Goal: Task Accomplishment & Management: Use online tool/utility

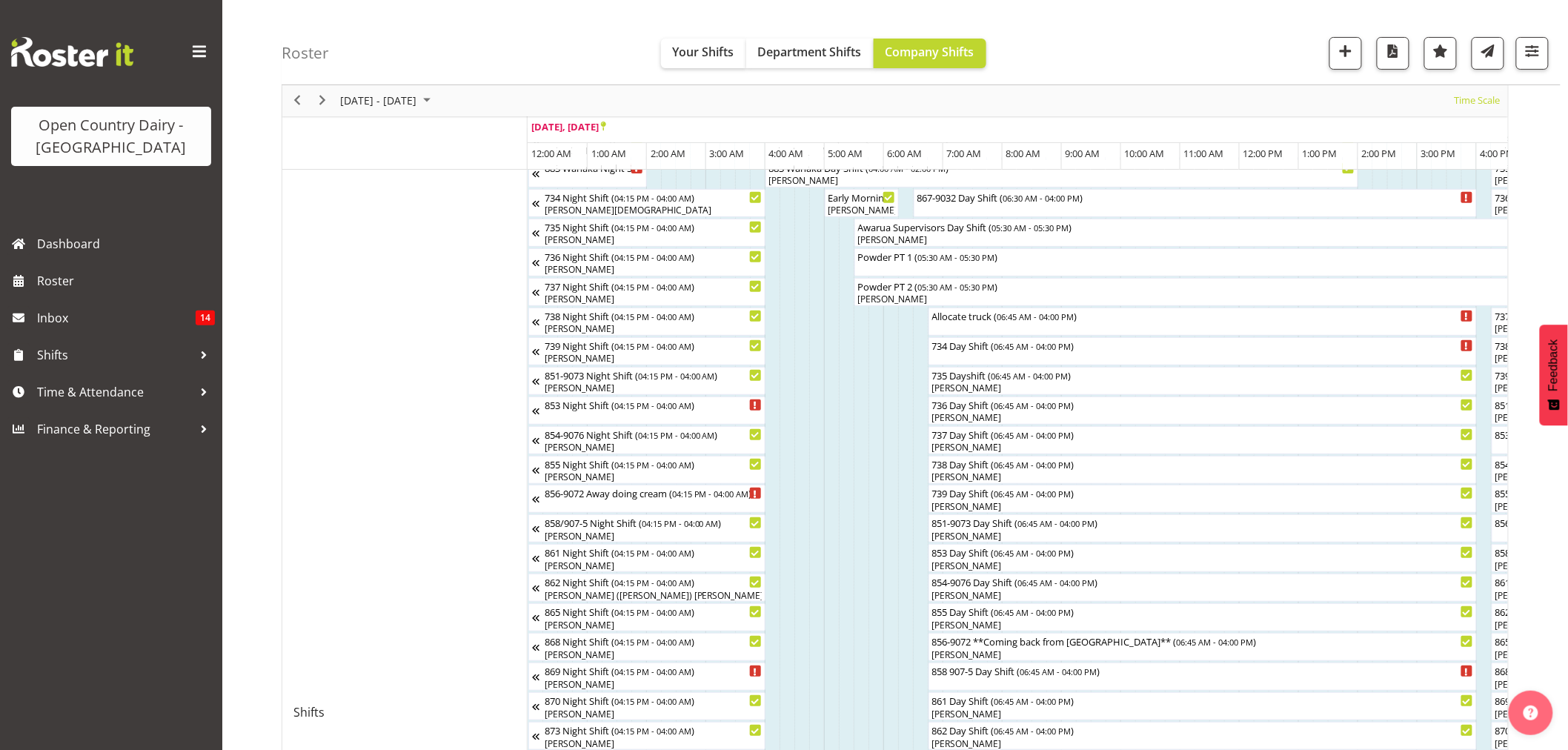
scroll to position [69, 0]
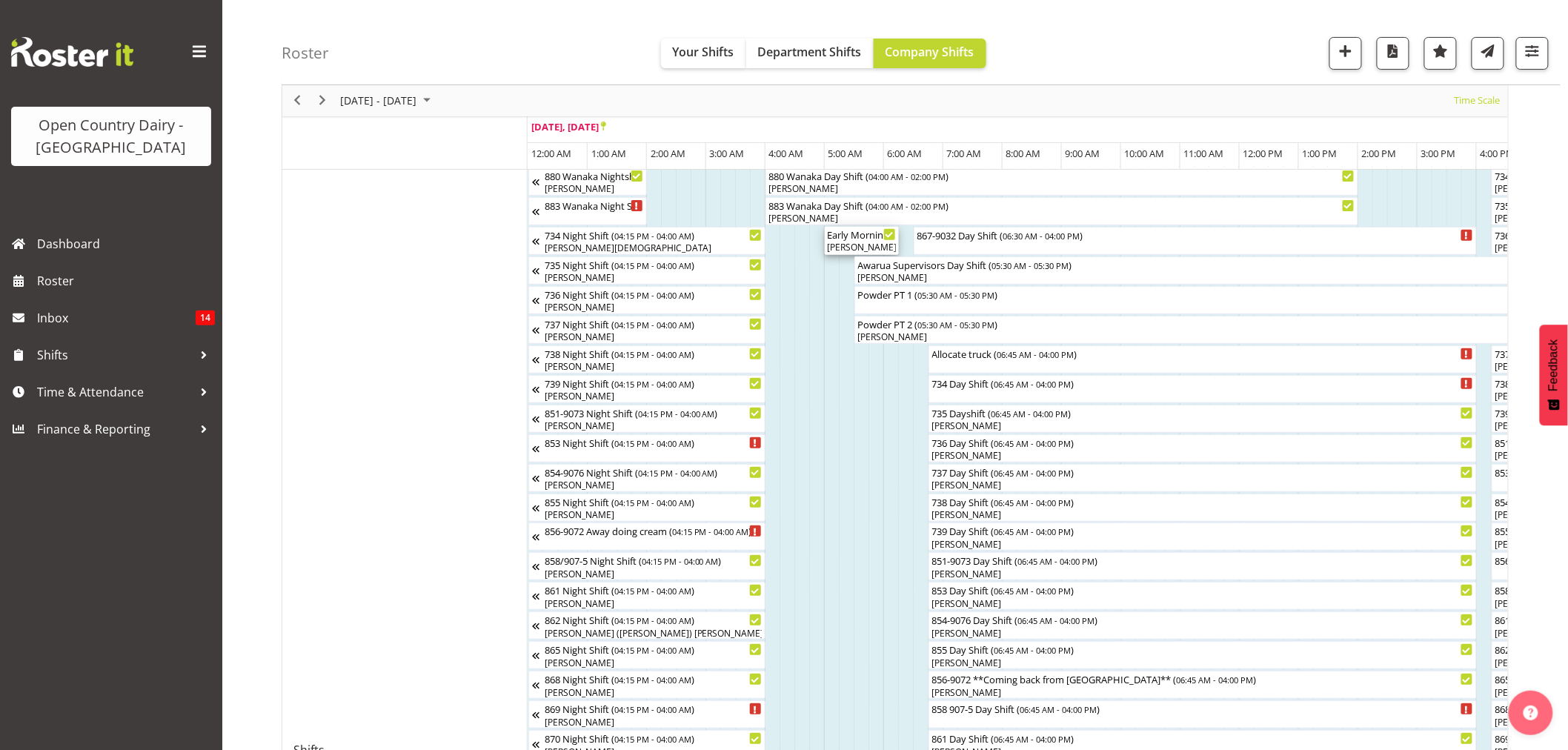
click at [868, 245] on div "[PERSON_NAME], [PERSON_NAME]" at bounding box center [862, 248] width 68 height 13
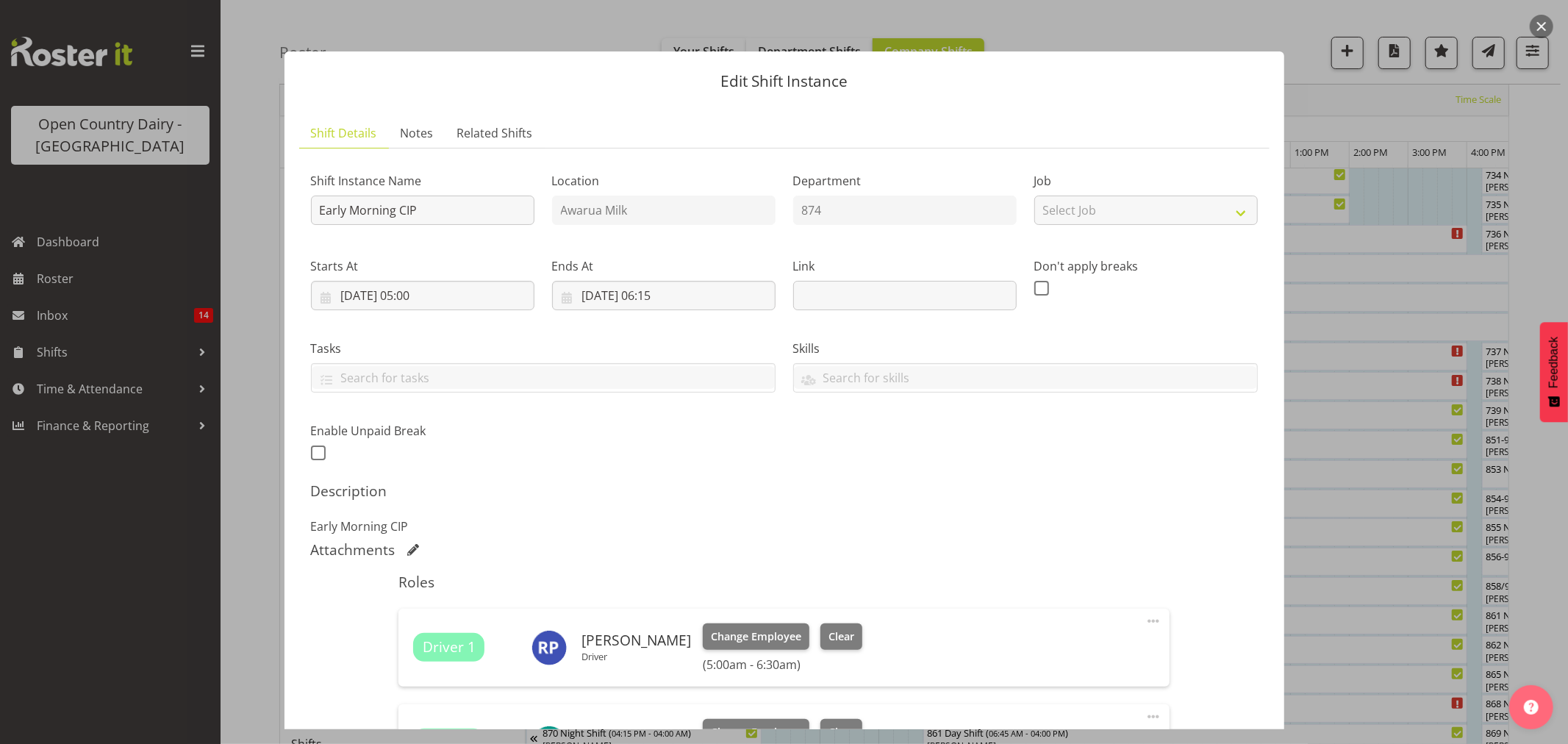
click at [1425, 355] on div at bounding box center [784, 372] width 1568 height 744
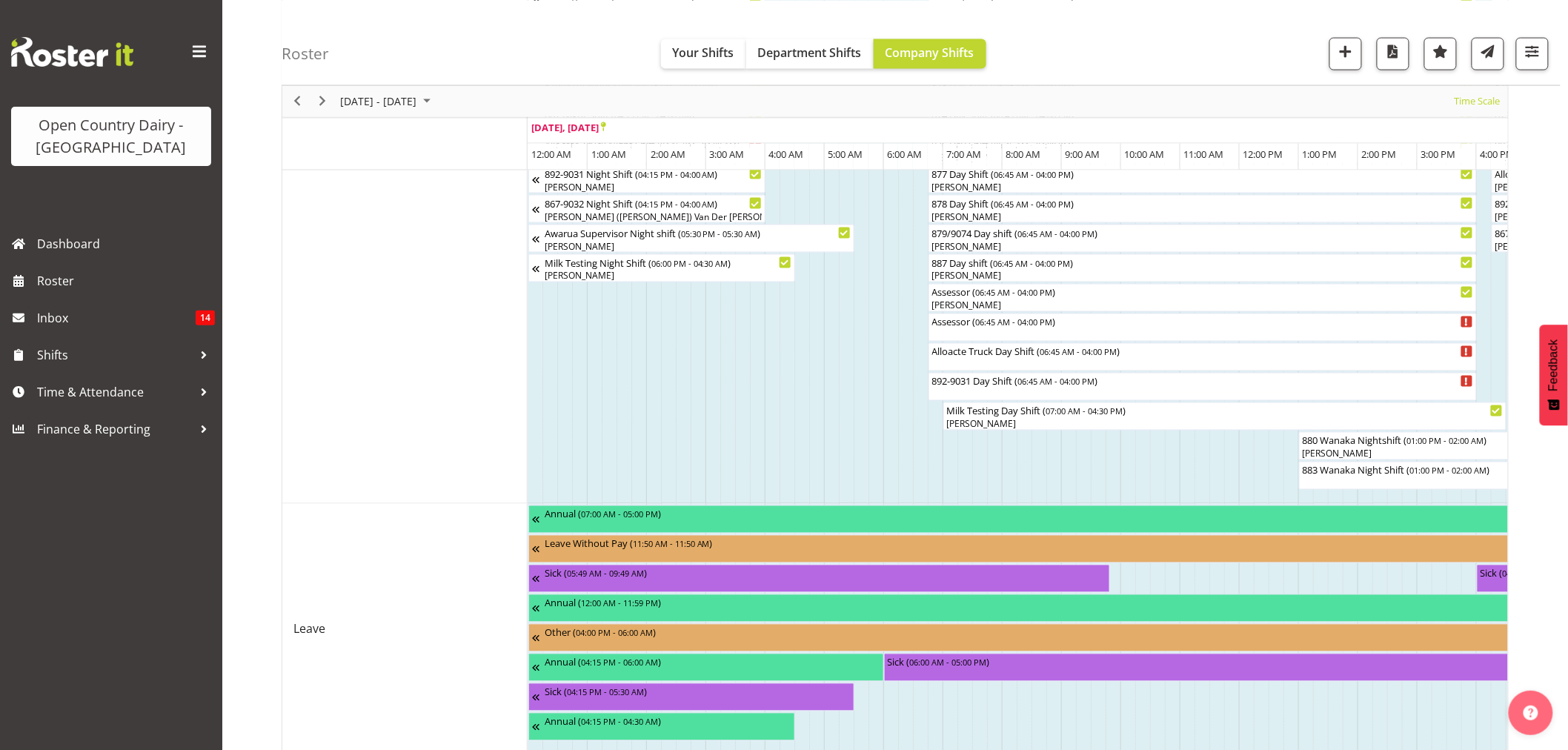
scroll to position [975, 0]
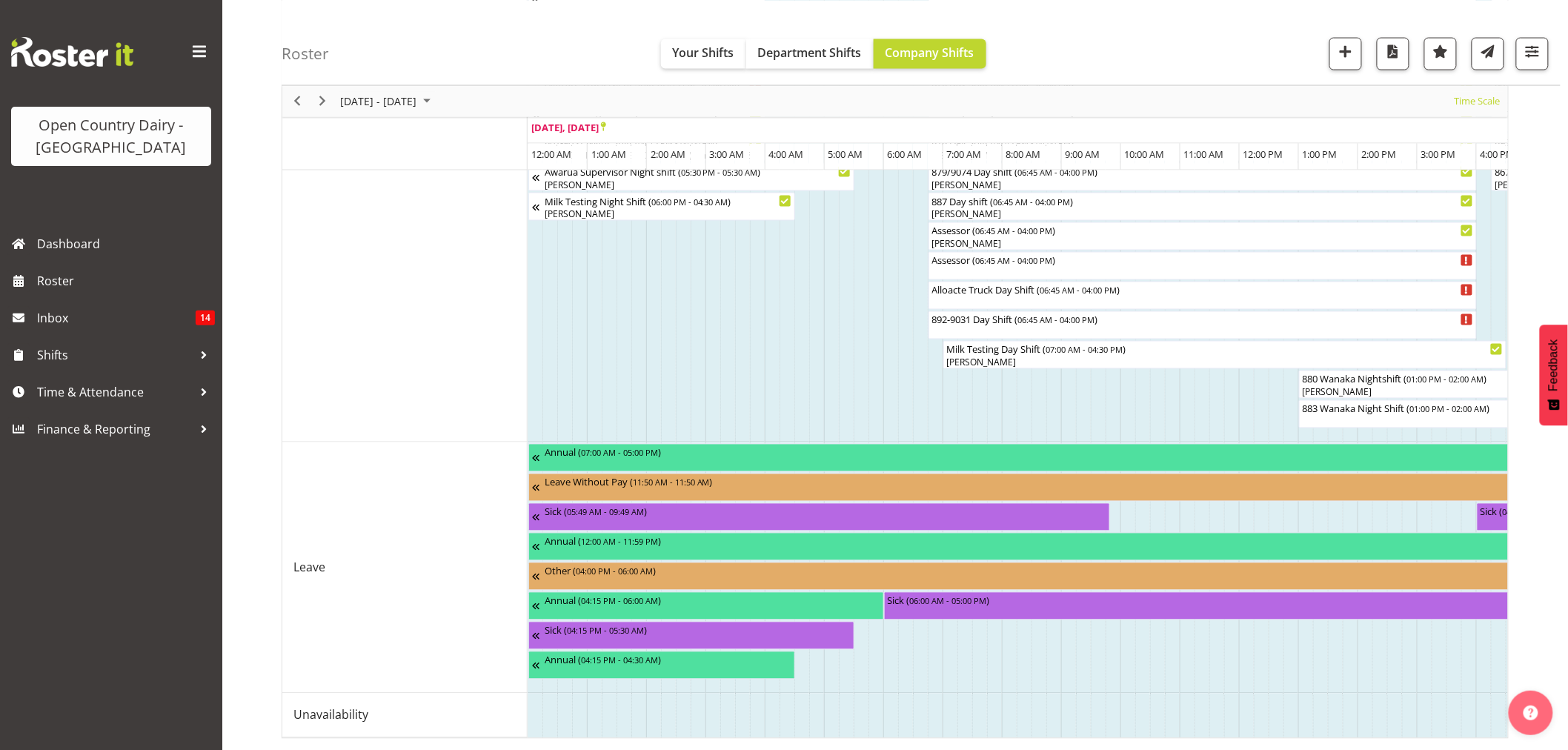
drag, startPoint x: 598, startPoint y: 725, endPoint x: 630, endPoint y: 737, distance: 34.2
click at [639, 732] on div "880 Wanaka Nightshift ( 01:00 PM - 02:00 AM ) [PERSON_NAME] 883 Wanaka Night Sh…" at bounding box center [1017, 6] width 980 height 1466
drag, startPoint x: 616, startPoint y: 738, endPoint x: 676, endPoint y: 738, distance: 60.0
click at [676, 738] on div "880 Wanaka Nightshift ( 01:00 PM - 02:00 AM ) [PERSON_NAME] 883 Wanaka Night Sh…" at bounding box center [1017, 6] width 980 height 1466
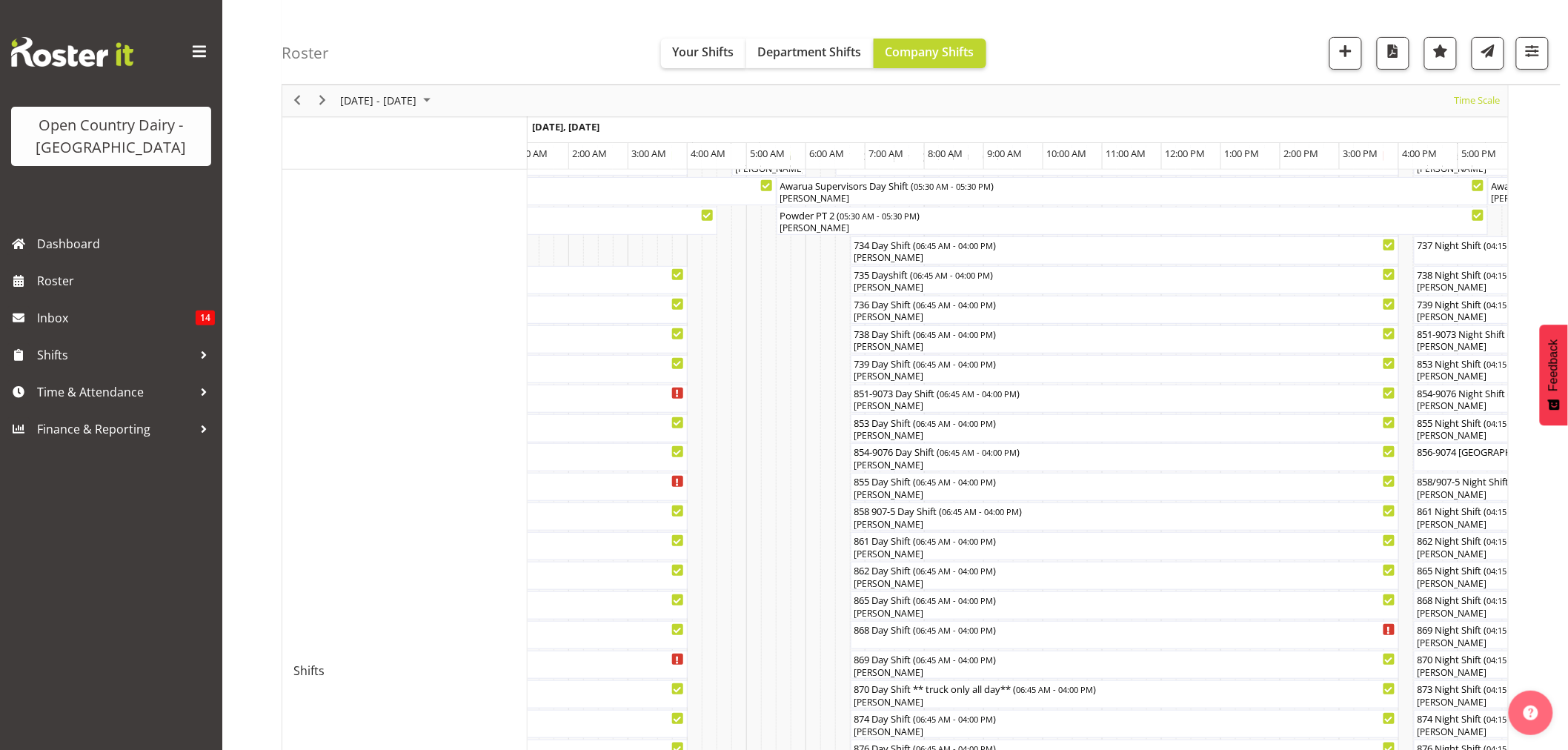
scroll to position [0, 0]
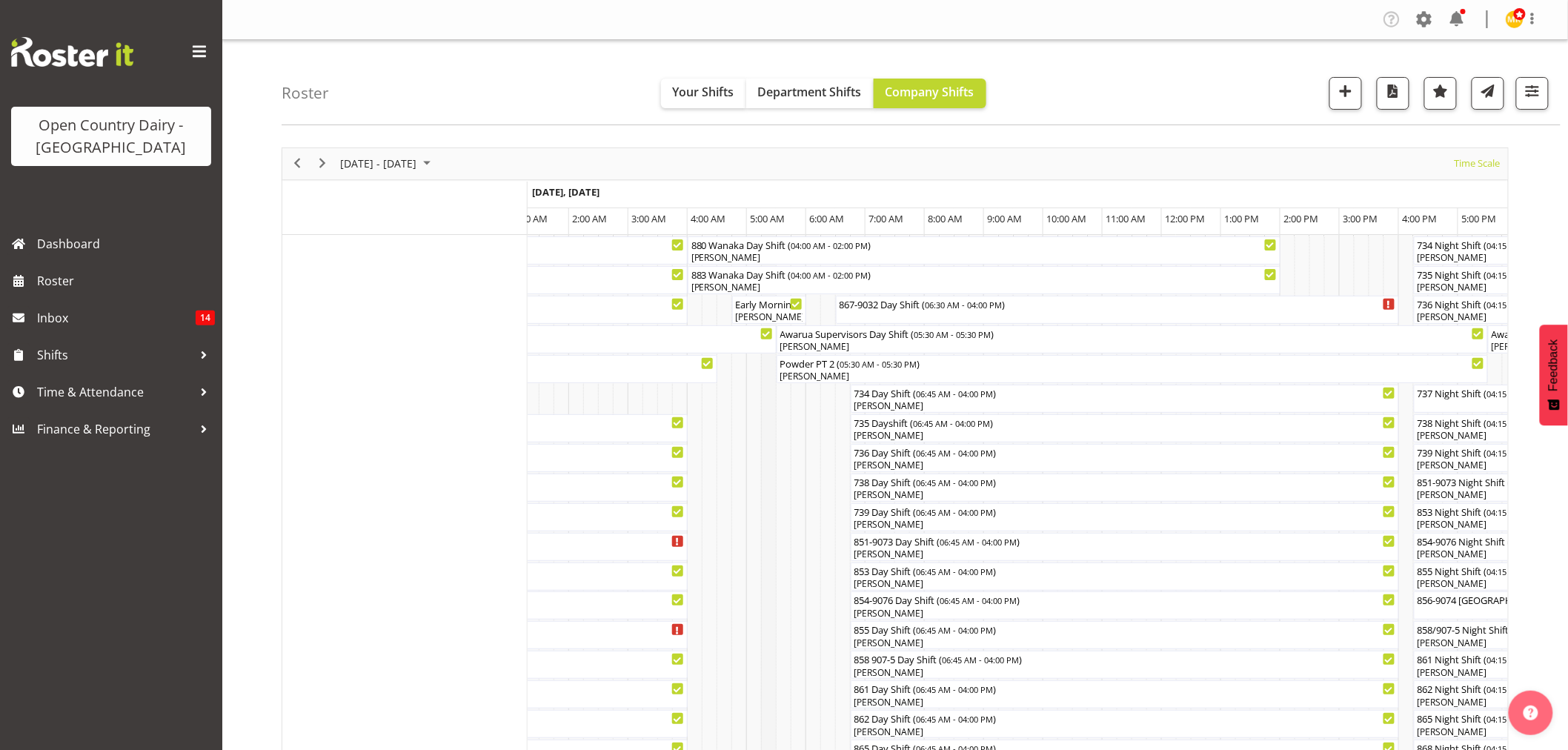
click at [769, 314] on div "[PERSON_NAME], [PERSON_NAME]" at bounding box center [769, 317] width 68 height 13
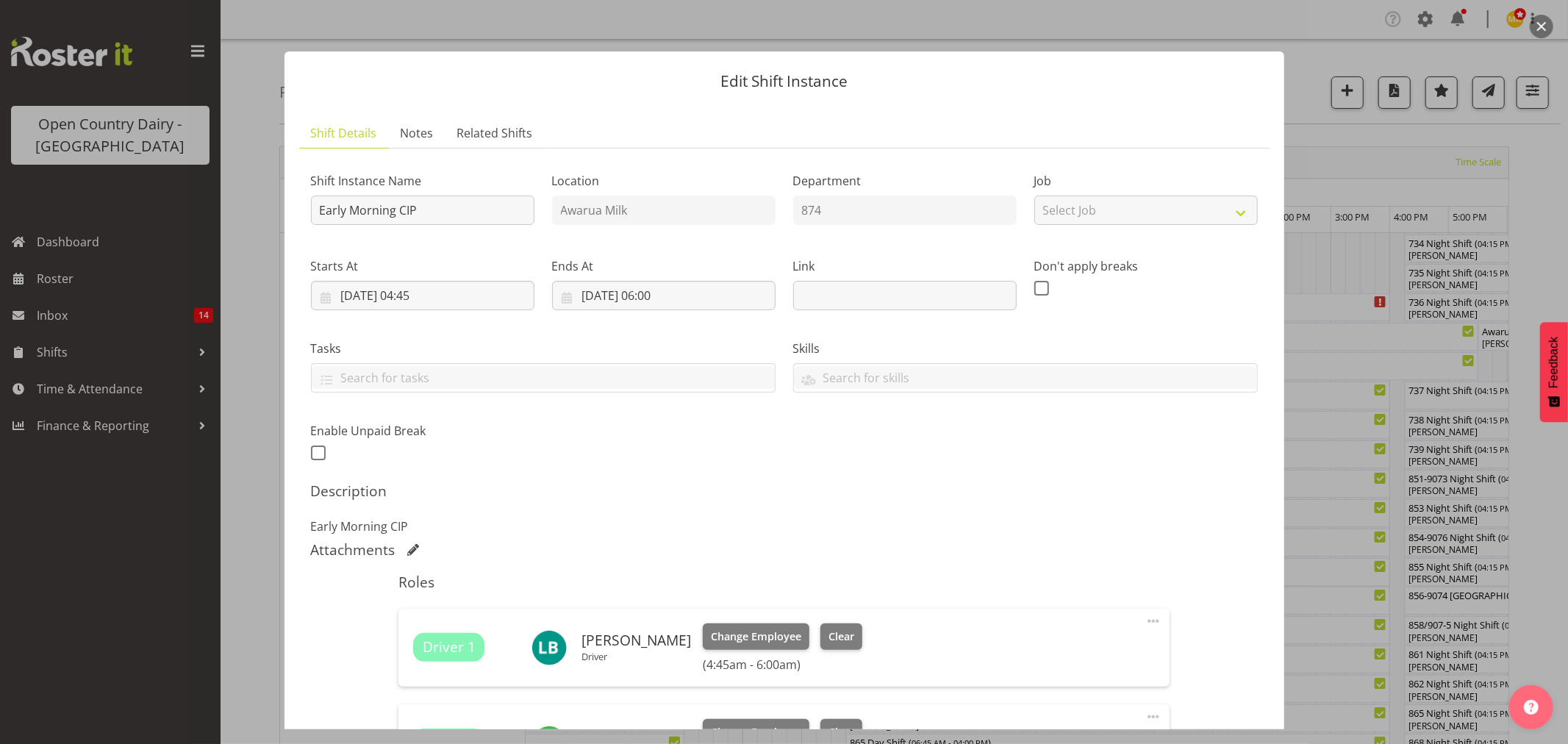
click at [1533, 29] on button "button" at bounding box center [1542, 26] width 23 height 23
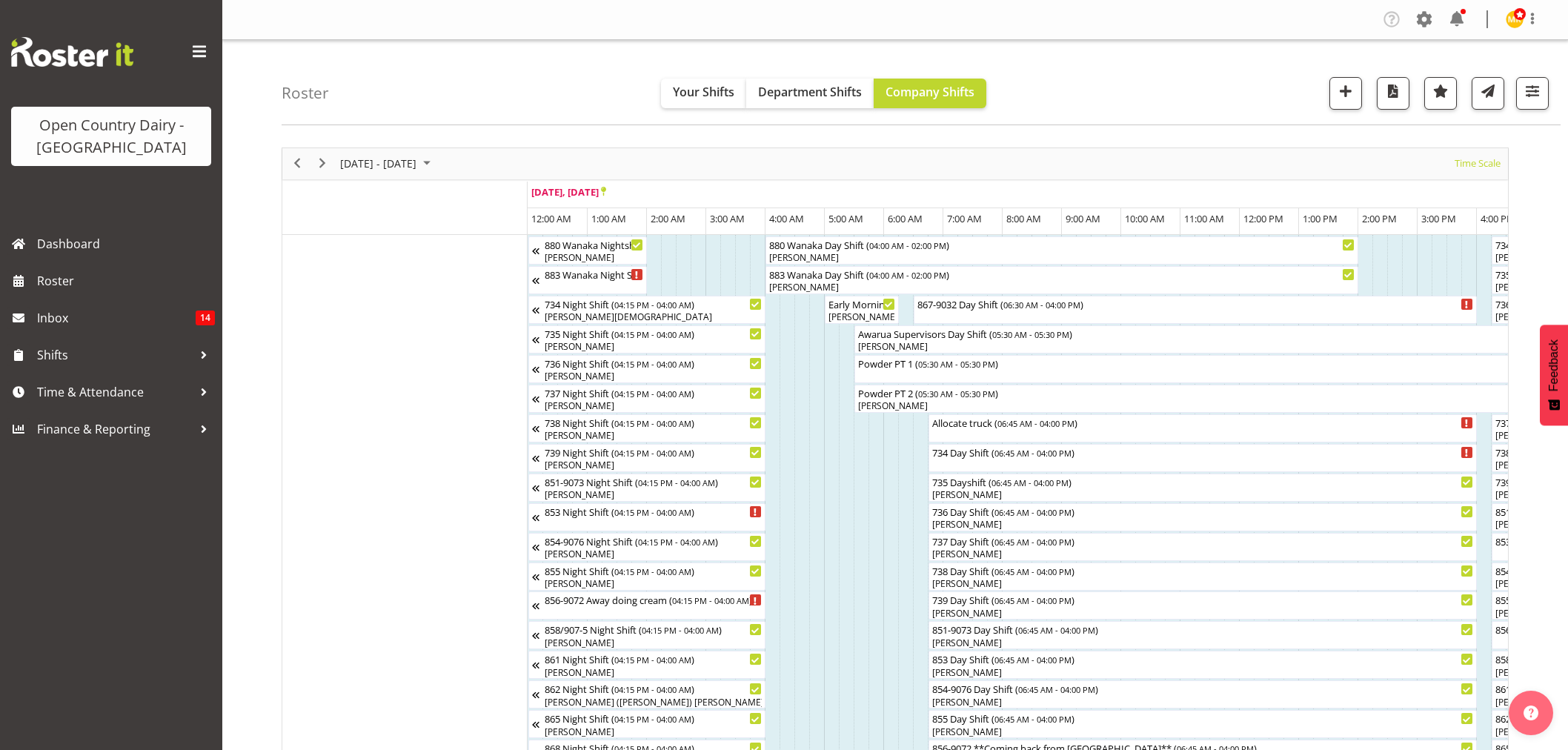
scroll to position [247, 0]
